Goal: Task Accomplishment & Management: Use online tool/utility

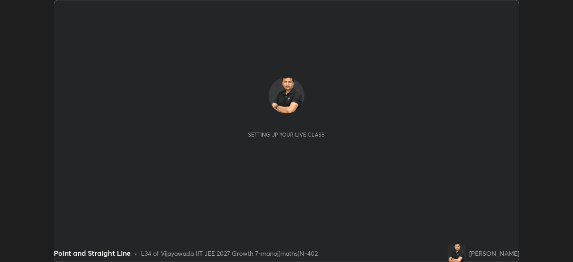
scroll to position [262, 572]
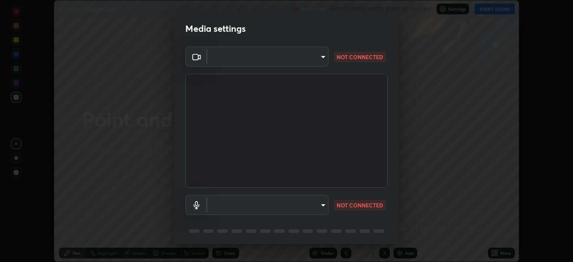
click at [302, 59] on body "Erase all Point and Straight Line Recording WAS SCHEDULED TO START AT 8:30 AM S…" at bounding box center [286, 131] width 573 height 262
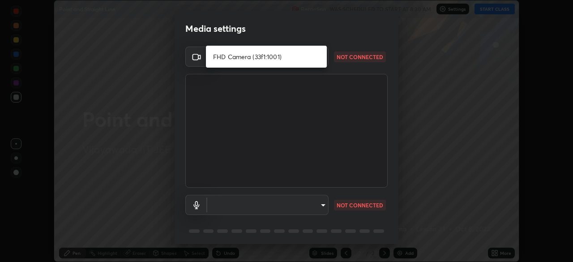
click at [268, 57] on li "FHD Camera (33f1:1001)" at bounding box center [266, 56] width 121 height 15
type input "1c0db62d8c22826432e3c1c23bc75e66fc290b93291a792c57ef6f151197f944"
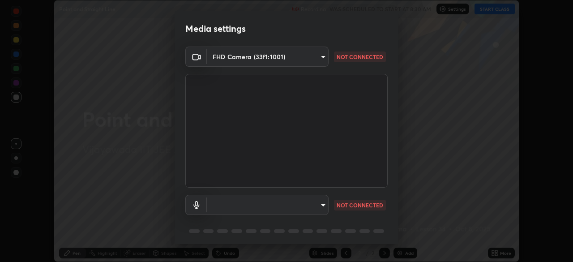
click at [253, 203] on body "Erase all Point and Straight Line Recording WAS SCHEDULED TO START AT 8:30 AM S…" at bounding box center [286, 131] width 573 height 262
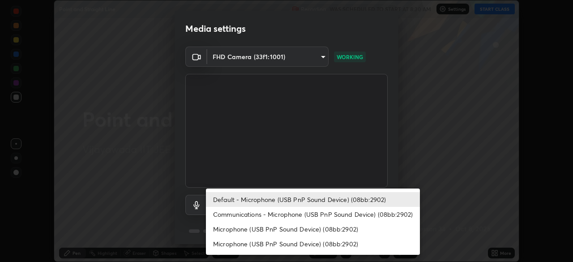
click at [246, 201] on li "Default - Microphone (USB PnP Sound Device) (08bb:2902)" at bounding box center [313, 199] width 214 height 15
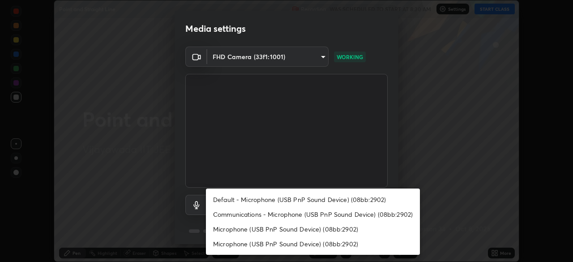
type input "default"
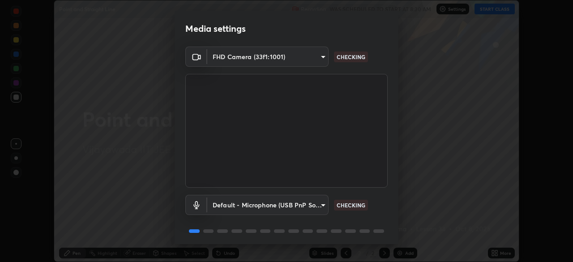
scroll to position [31, 0]
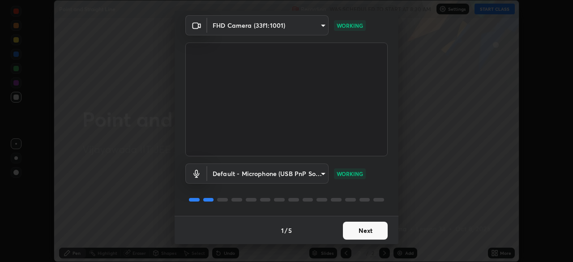
click at [351, 231] on button "Next" at bounding box center [365, 230] width 45 height 18
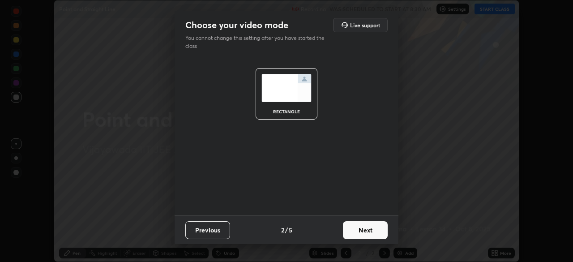
scroll to position [0, 0]
click at [359, 233] on button "Next" at bounding box center [365, 230] width 45 height 18
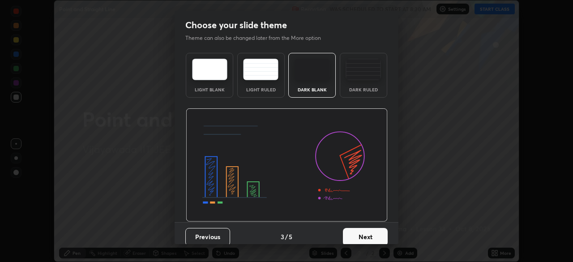
click at [363, 238] on button "Next" at bounding box center [365, 237] width 45 height 18
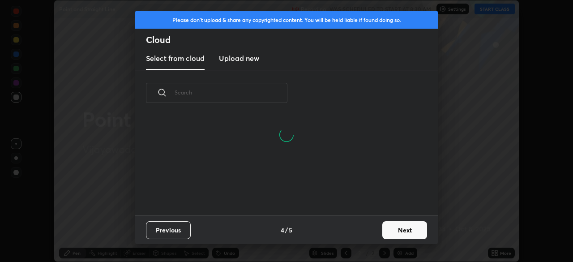
click at [390, 230] on button "Next" at bounding box center [404, 230] width 45 height 18
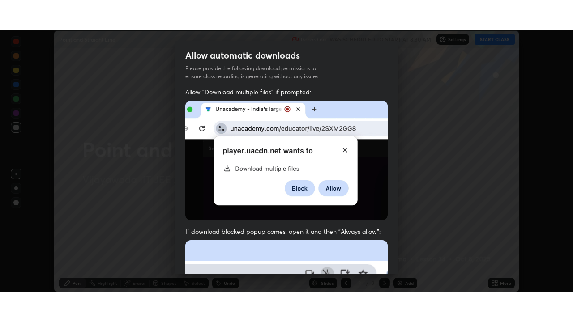
scroll to position [214, 0]
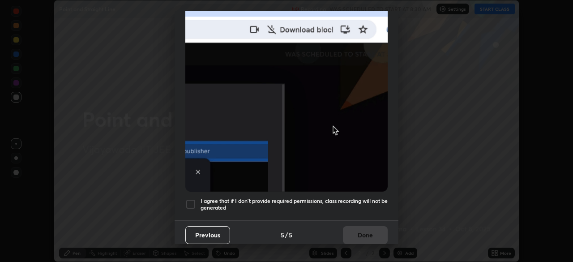
click at [293, 197] on h5 "I agree that if I don't provide required permissions, class recording will not …" at bounding box center [293, 204] width 187 height 14
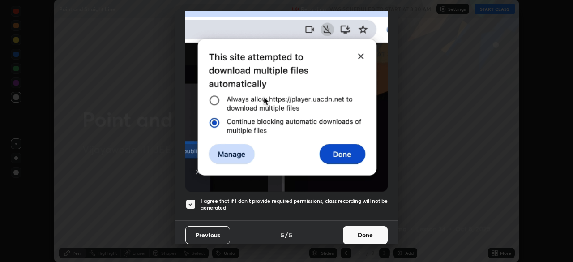
click at [350, 238] on button "Done" at bounding box center [365, 235] width 45 height 18
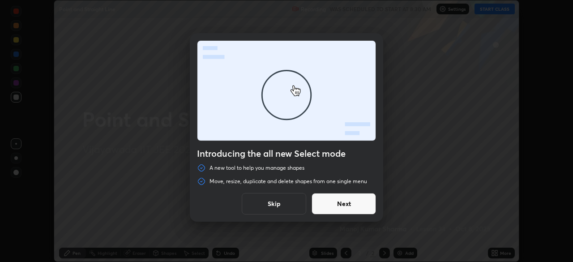
click at [279, 208] on button "Skip" at bounding box center [274, 203] width 64 height 21
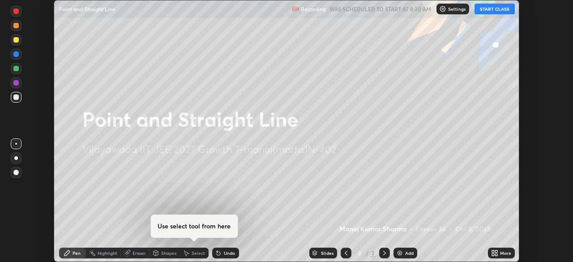
click at [491, 10] on button "START CLASS" at bounding box center [494, 9] width 40 height 11
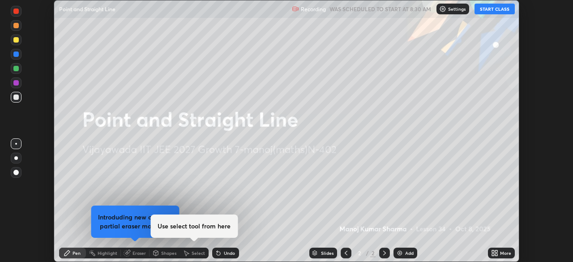
click at [496, 251] on icon at bounding box center [496, 251] width 2 height 2
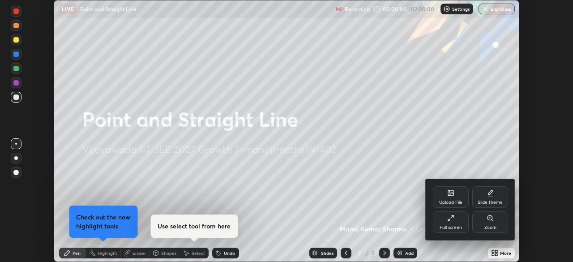
click at [450, 221] on icon at bounding box center [450, 217] width 7 height 7
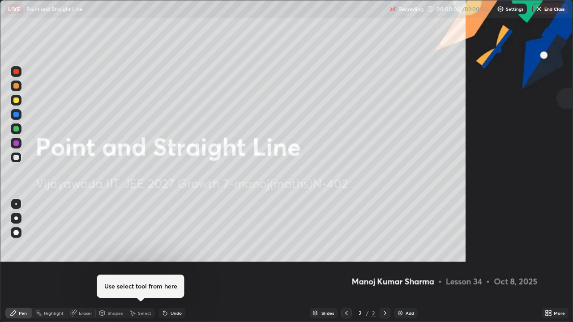
scroll to position [322, 573]
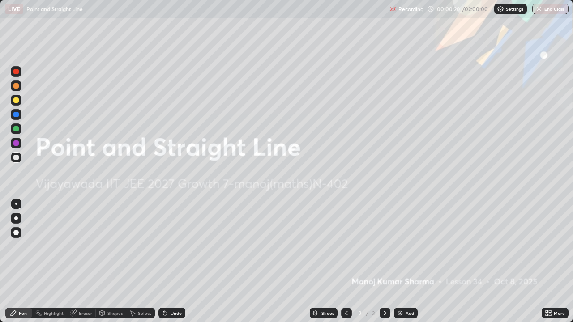
click at [14, 217] on div at bounding box center [16, 219] width 4 height 4
click at [404, 261] on div "Add" at bounding box center [406, 313] width 24 height 11
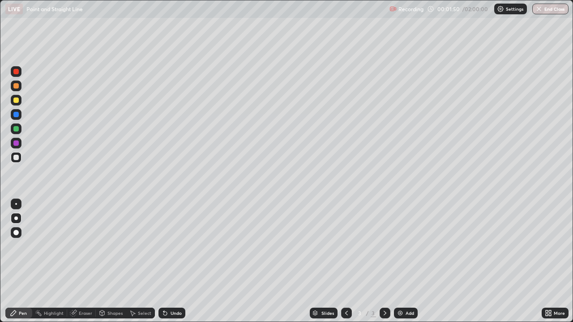
click at [170, 261] on div "Undo" at bounding box center [175, 313] width 11 height 4
click at [14, 144] on div at bounding box center [15, 142] width 5 height 5
click at [17, 115] on div at bounding box center [15, 114] width 5 height 5
click at [164, 261] on icon at bounding box center [165, 314] width 4 height 4
click at [167, 261] on icon at bounding box center [164, 313] width 7 height 7
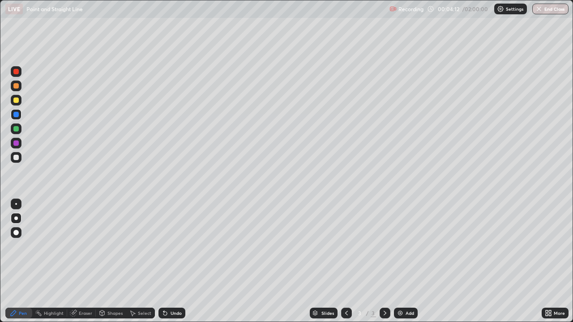
click at [171, 261] on div "Undo" at bounding box center [175, 313] width 11 height 4
click at [16, 144] on div at bounding box center [15, 142] width 5 height 5
click at [16, 102] on div at bounding box center [15, 100] width 5 height 5
click at [398, 261] on img at bounding box center [399, 313] width 7 height 7
click at [21, 159] on div at bounding box center [16, 157] width 11 height 11
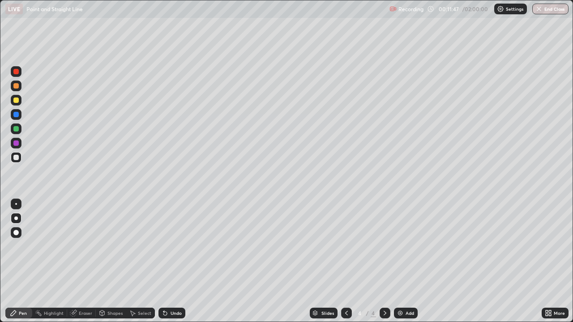
click at [16, 143] on div at bounding box center [15, 142] width 5 height 5
click at [16, 157] on div at bounding box center [15, 157] width 5 height 5
click at [17, 129] on div at bounding box center [15, 128] width 5 height 5
click at [176, 261] on div "Undo" at bounding box center [175, 313] width 11 height 4
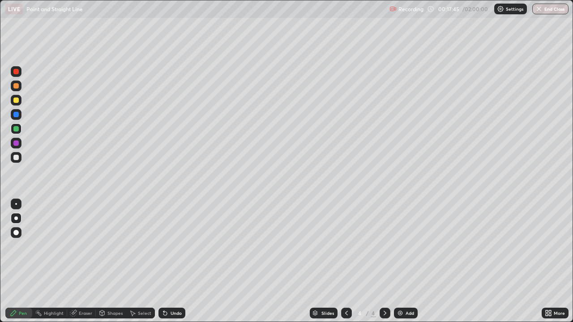
click at [401, 261] on img at bounding box center [399, 313] width 7 height 7
click at [17, 144] on div at bounding box center [15, 142] width 5 height 5
click at [18, 131] on div at bounding box center [15, 128] width 5 height 5
click at [14, 100] on div at bounding box center [15, 100] width 5 height 5
click at [14, 158] on div at bounding box center [15, 157] width 5 height 5
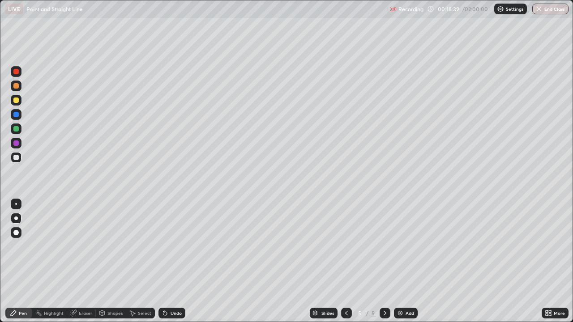
click at [16, 143] on div at bounding box center [15, 142] width 5 height 5
click at [17, 72] on div at bounding box center [15, 71] width 5 height 5
click at [16, 116] on div at bounding box center [15, 114] width 5 height 5
click at [17, 101] on div at bounding box center [15, 100] width 5 height 5
click at [174, 261] on div "Undo" at bounding box center [175, 313] width 11 height 4
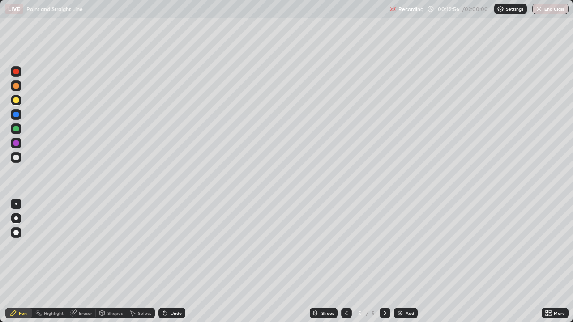
click at [17, 157] on div at bounding box center [15, 157] width 5 height 5
click at [17, 128] on div at bounding box center [15, 128] width 5 height 5
click at [397, 261] on img at bounding box center [399, 313] width 7 height 7
click at [16, 157] on div at bounding box center [15, 157] width 5 height 5
click at [79, 261] on div "Eraser" at bounding box center [85, 313] width 13 height 4
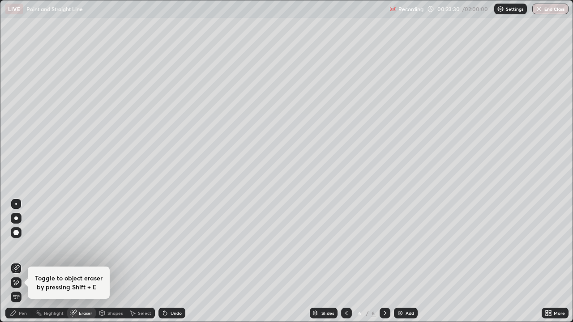
click at [24, 261] on div "Pen" at bounding box center [23, 313] width 8 height 4
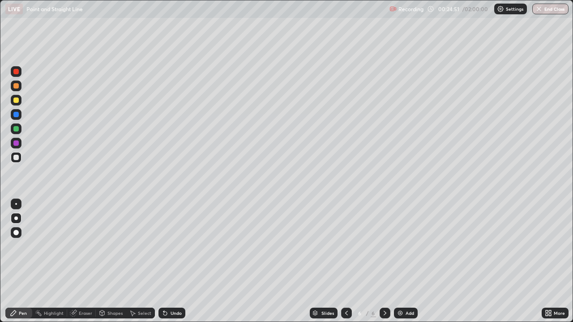
click at [17, 143] on div at bounding box center [15, 142] width 5 height 5
click at [15, 156] on div at bounding box center [15, 157] width 5 height 5
click at [14, 128] on div at bounding box center [15, 128] width 5 height 5
click at [16, 158] on div at bounding box center [15, 157] width 5 height 5
click at [17, 129] on div at bounding box center [15, 128] width 5 height 5
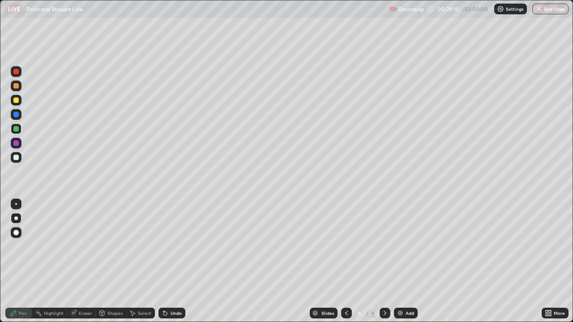
click at [404, 261] on div "Add" at bounding box center [406, 313] width 24 height 11
click at [17, 100] on div at bounding box center [15, 100] width 5 height 5
click at [16, 141] on div at bounding box center [15, 142] width 5 height 5
click at [16, 73] on div at bounding box center [15, 71] width 5 height 5
click at [15, 128] on div at bounding box center [15, 128] width 5 height 5
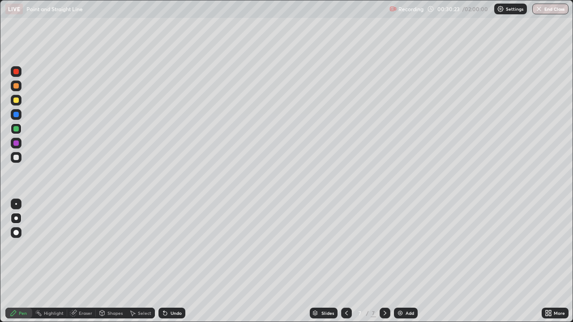
click at [167, 261] on div "Undo" at bounding box center [171, 313] width 27 height 11
click at [18, 102] on div at bounding box center [15, 100] width 5 height 5
click at [176, 261] on div "Undo" at bounding box center [175, 313] width 11 height 4
click at [17, 72] on div at bounding box center [15, 71] width 5 height 5
click at [19, 114] on div at bounding box center [16, 114] width 11 height 11
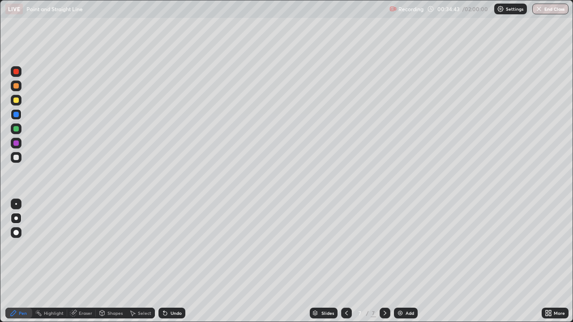
click at [17, 128] on div at bounding box center [15, 128] width 5 height 5
click at [17, 72] on div at bounding box center [15, 71] width 5 height 5
click at [402, 261] on img at bounding box center [399, 313] width 7 height 7
click at [17, 128] on div at bounding box center [15, 128] width 5 height 5
click at [15, 142] on div at bounding box center [15, 142] width 5 height 5
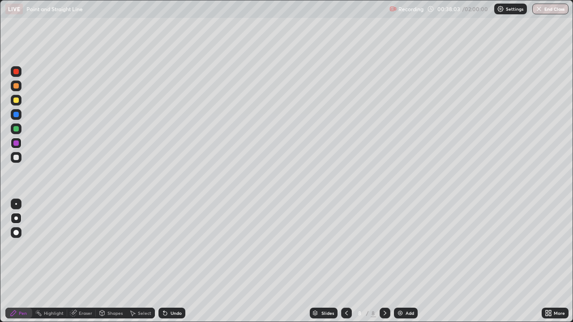
click at [18, 156] on div at bounding box center [15, 157] width 5 height 5
click at [17, 143] on div at bounding box center [15, 142] width 5 height 5
click at [14, 130] on div at bounding box center [15, 128] width 5 height 5
click at [15, 142] on div at bounding box center [15, 142] width 5 height 5
click at [18, 157] on div at bounding box center [15, 157] width 5 height 5
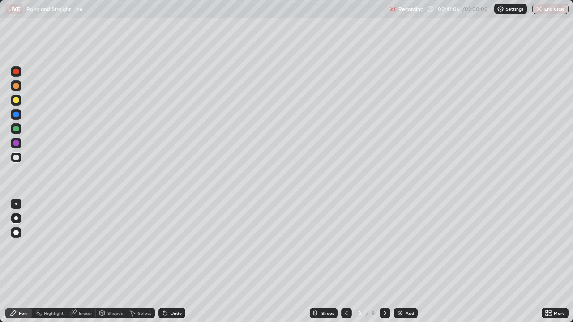
click at [16, 116] on div at bounding box center [15, 114] width 5 height 5
click at [402, 261] on img at bounding box center [399, 313] width 7 height 7
click at [17, 157] on div at bounding box center [15, 157] width 5 height 5
click at [167, 261] on div "Undo" at bounding box center [171, 313] width 27 height 11
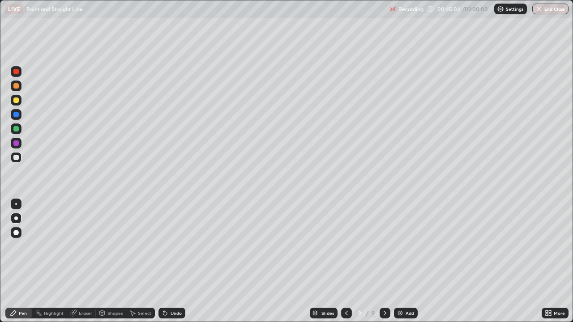
click at [167, 261] on div "Undo" at bounding box center [171, 313] width 27 height 11
click at [168, 261] on div "Undo" at bounding box center [171, 313] width 27 height 11
click at [169, 261] on div "Undo" at bounding box center [171, 313] width 27 height 11
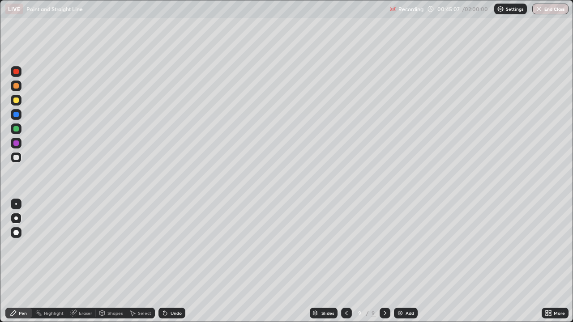
click at [169, 261] on div "Undo" at bounding box center [171, 313] width 27 height 11
click at [15, 144] on div at bounding box center [15, 142] width 5 height 5
click at [16, 101] on div at bounding box center [15, 100] width 5 height 5
click at [17, 115] on div at bounding box center [15, 114] width 5 height 5
click at [14, 157] on div at bounding box center [15, 157] width 5 height 5
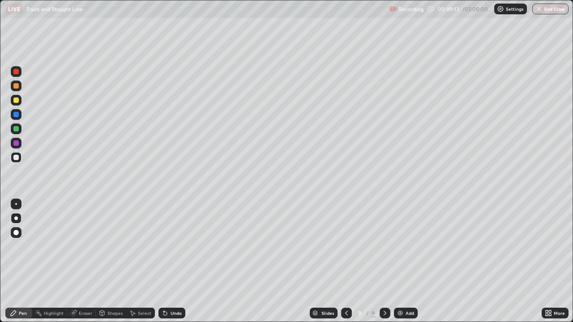
click at [400, 261] on img at bounding box center [399, 313] width 7 height 7
click at [16, 129] on div at bounding box center [15, 128] width 5 height 5
click at [18, 115] on div at bounding box center [15, 114] width 5 height 5
click at [15, 145] on div at bounding box center [15, 142] width 5 height 5
click at [16, 131] on div at bounding box center [15, 128] width 5 height 5
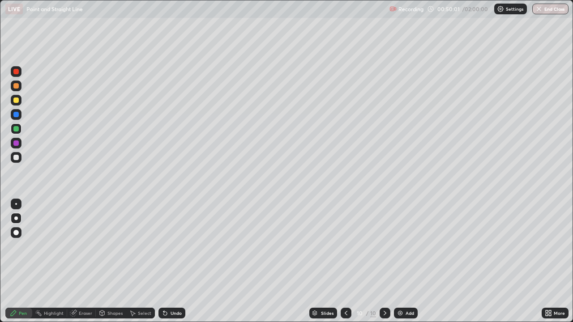
click at [15, 102] on div at bounding box center [15, 100] width 5 height 5
click at [16, 157] on div at bounding box center [15, 157] width 5 height 5
click at [399, 261] on img at bounding box center [399, 313] width 7 height 7
click at [17, 131] on div at bounding box center [15, 128] width 5 height 5
click at [16, 143] on div at bounding box center [15, 142] width 5 height 5
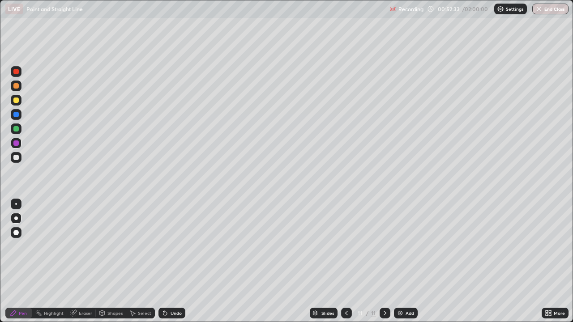
click at [17, 128] on div at bounding box center [15, 128] width 5 height 5
click at [16, 115] on div at bounding box center [15, 114] width 5 height 5
click at [16, 158] on div at bounding box center [15, 157] width 5 height 5
click at [16, 73] on div at bounding box center [15, 71] width 5 height 5
click at [17, 157] on div at bounding box center [15, 157] width 5 height 5
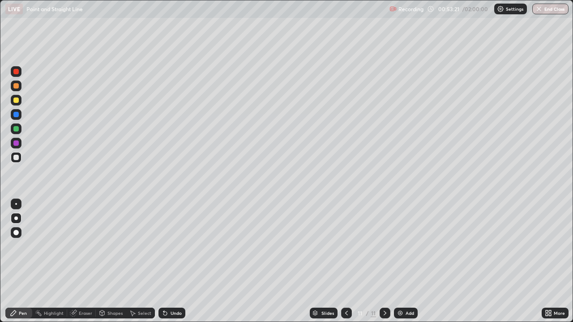
click at [16, 129] on div at bounding box center [15, 128] width 5 height 5
click at [16, 144] on div at bounding box center [15, 142] width 5 height 5
click at [17, 128] on div at bounding box center [15, 128] width 5 height 5
click at [176, 261] on div "Undo" at bounding box center [175, 313] width 11 height 4
click at [173, 261] on div "Undo" at bounding box center [175, 313] width 11 height 4
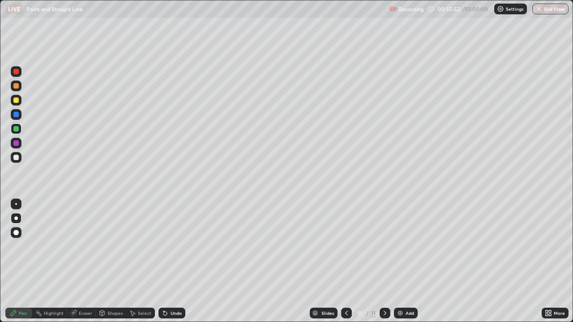
click at [79, 261] on div "Eraser" at bounding box center [85, 313] width 13 height 4
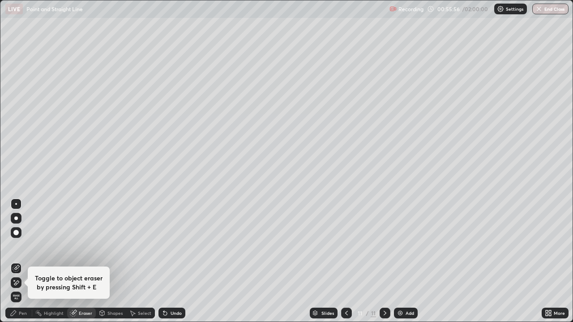
click at [20, 261] on div "Pen" at bounding box center [23, 313] width 8 height 4
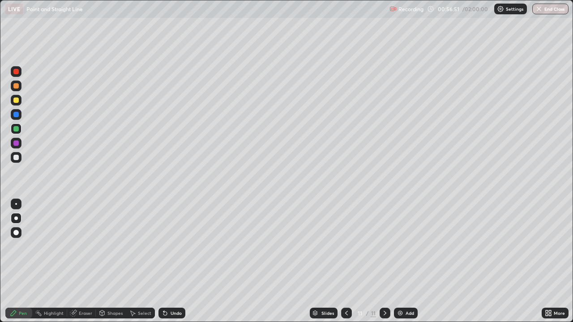
click at [18, 143] on div at bounding box center [15, 142] width 5 height 5
click at [17, 159] on div at bounding box center [15, 157] width 5 height 5
click at [15, 72] on div at bounding box center [15, 71] width 5 height 5
click at [399, 261] on img at bounding box center [399, 313] width 7 height 7
click at [19, 157] on div at bounding box center [16, 157] width 11 height 11
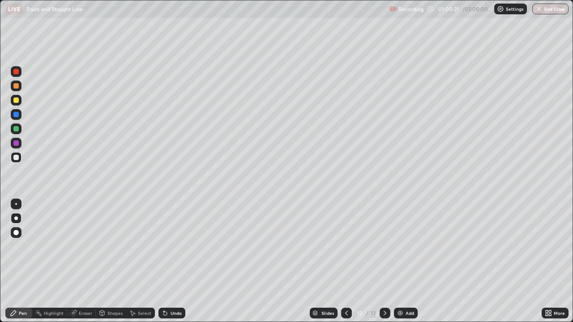
click at [17, 131] on div at bounding box center [15, 128] width 5 height 5
click at [16, 115] on div at bounding box center [15, 114] width 5 height 5
click at [163, 261] on icon at bounding box center [163, 311] width 1 height 1
click at [17, 143] on div at bounding box center [15, 142] width 5 height 5
click at [17, 115] on div at bounding box center [15, 114] width 5 height 5
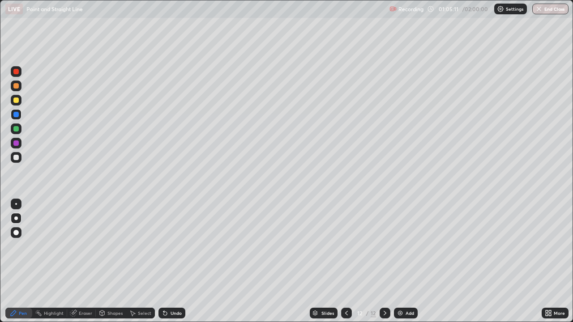
click at [401, 261] on img at bounding box center [399, 313] width 7 height 7
click at [16, 72] on div at bounding box center [15, 71] width 5 height 5
click at [15, 114] on div at bounding box center [15, 114] width 5 height 5
click at [17, 143] on div at bounding box center [15, 142] width 5 height 5
click at [16, 101] on div at bounding box center [15, 100] width 5 height 5
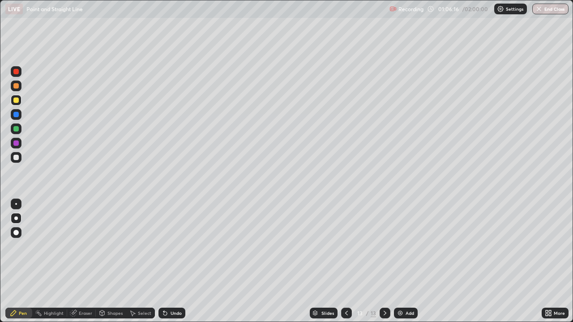
click at [167, 261] on div "Undo" at bounding box center [171, 313] width 27 height 11
click at [16, 115] on div at bounding box center [15, 114] width 5 height 5
click at [16, 130] on div at bounding box center [15, 128] width 5 height 5
click at [17, 100] on div at bounding box center [15, 100] width 5 height 5
click at [16, 131] on div at bounding box center [15, 128] width 5 height 5
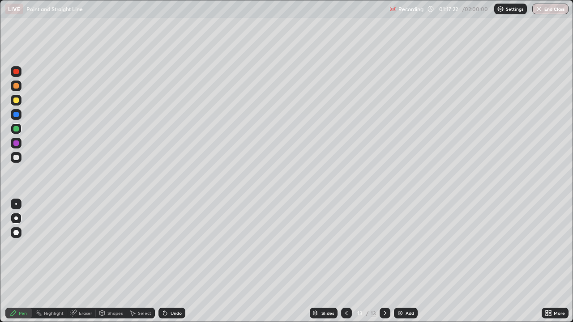
click at [401, 261] on img at bounding box center [399, 313] width 7 height 7
click at [17, 143] on div at bounding box center [15, 142] width 5 height 5
click at [15, 99] on div at bounding box center [15, 100] width 5 height 5
click at [16, 115] on div at bounding box center [15, 114] width 5 height 5
click at [17, 72] on div at bounding box center [15, 71] width 5 height 5
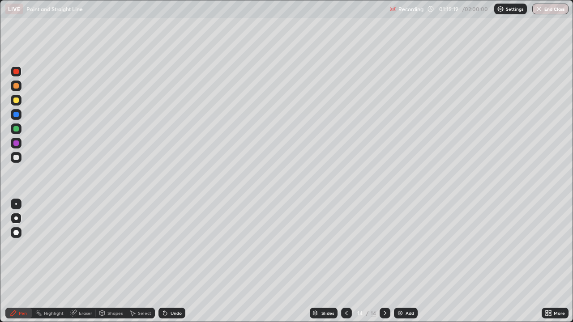
click at [18, 115] on div at bounding box center [15, 114] width 5 height 5
click at [18, 71] on div at bounding box center [15, 71] width 5 height 5
click at [17, 101] on div at bounding box center [15, 100] width 5 height 5
click at [172, 261] on div "Undo" at bounding box center [175, 313] width 11 height 4
click at [171, 261] on div "Undo" at bounding box center [175, 313] width 11 height 4
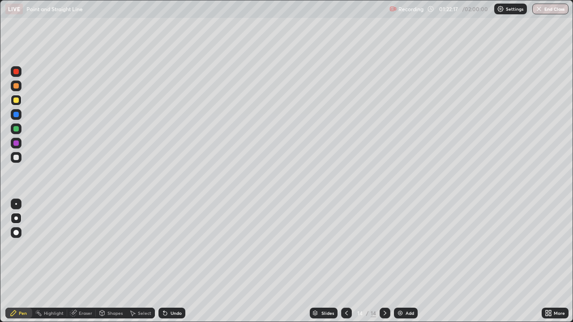
click at [171, 261] on div "Undo" at bounding box center [171, 313] width 27 height 11
click at [172, 261] on div "Undo" at bounding box center [171, 313] width 27 height 11
click at [177, 261] on div "Undo" at bounding box center [175, 313] width 11 height 4
click at [405, 261] on div "Add" at bounding box center [409, 313] width 8 height 4
click at [16, 128] on div at bounding box center [15, 128] width 5 height 5
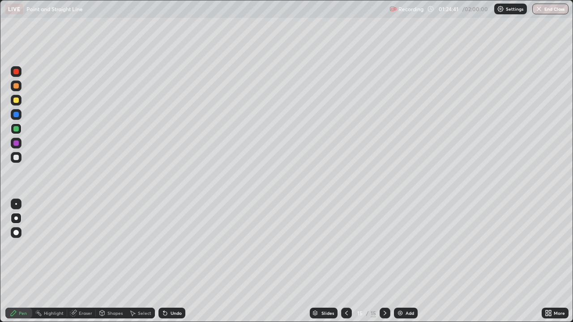
click at [16, 157] on div at bounding box center [15, 157] width 5 height 5
click at [15, 142] on div at bounding box center [15, 142] width 5 height 5
click at [172, 261] on div "Undo" at bounding box center [175, 313] width 11 height 4
click at [16, 129] on div at bounding box center [15, 128] width 5 height 5
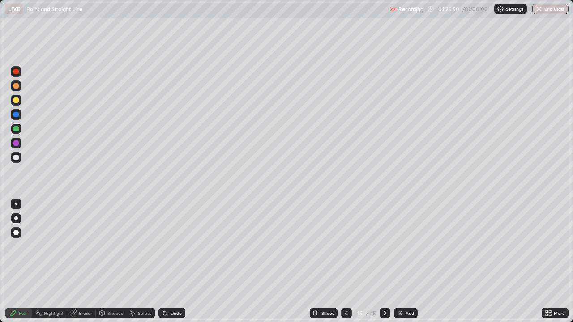
click at [15, 72] on div at bounding box center [15, 71] width 5 height 5
click at [15, 114] on div at bounding box center [15, 114] width 5 height 5
click at [14, 157] on div at bounding box center [15, 157] width 5 height 5
click at [401, 261] on img at bounding box center [399, 313] width 7 height 7
click at [18, 157] on div at bounding box center [15, 157] width 5 height 5
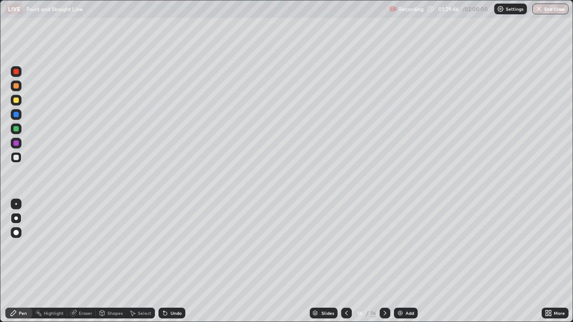
click at [15, 143] on div at bounding box center [15, 142] width 5 height 5
click at [16, 130] on div at bounding box center [15, 128] width 5 height 5
click at [16, 72] on div at bounding box center [15, 71] width 5 height 5
click at [17, 157] on div at bounding box center [15, 157] width 5 height 5
click at [16, 116] on div at bounding box center [15, 114] width 5 height 5
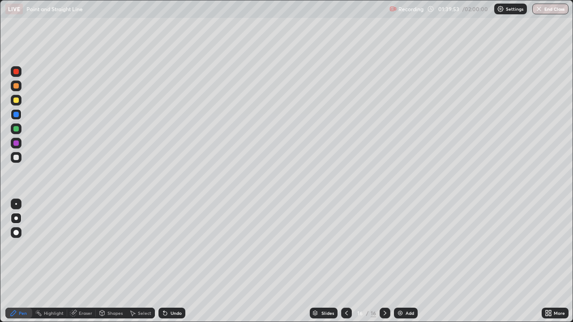
click at [403, 261] on img at bounding box center [399, 313] width 7 height 7
click at [17, 157] on div at bounding box center [15, 157] width 5 height 5
click at [17, 100] on div at bounding box center [15, 100] width 5 height 5
click at [16, 131] on div at bounding box center [15, 128] width 5 height 5
click at [16, 159] on div at bounding box center [15, 157] width 5 height 5
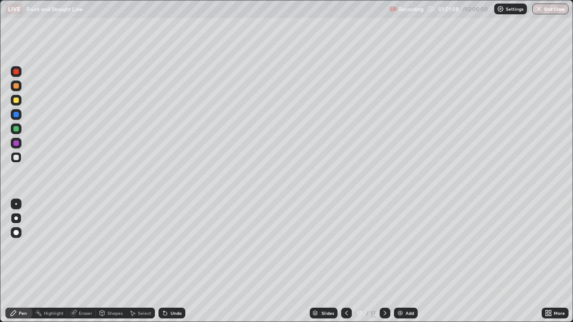
click at [551, 13] on button "End Class" at bounding box center [550, 9] width 36 height 11
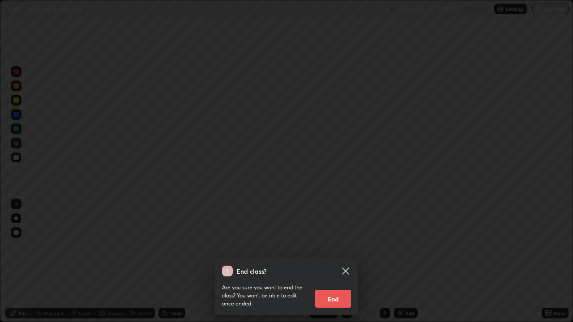
click at [338, 261] on button "End" at bounding box center [333, 299] width 36 height 18
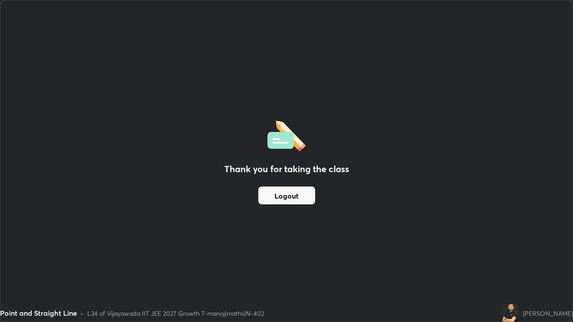
click at [295, 199] on button "Logout" at bounding box center [286, 196] width 57 height 18
click at [297, 195] on button "Logout" at bounding box center [286, 196] width 57 height 18
